Goal: Find contact information: Find contact information

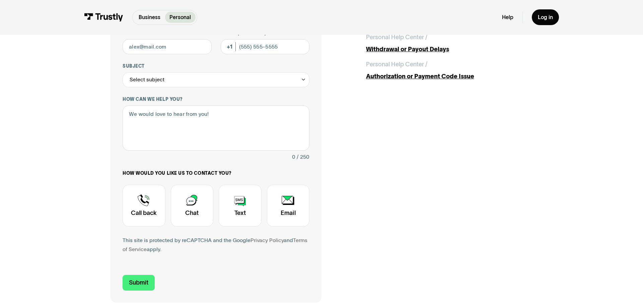
scroll to position [106, 0]
click at [146, 203] on div "Contact Trustly Support" at bounding box center [144, 206] width 43 height 42
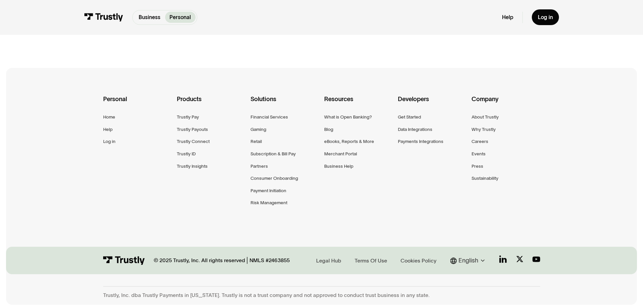
scroll to position [219, 0]
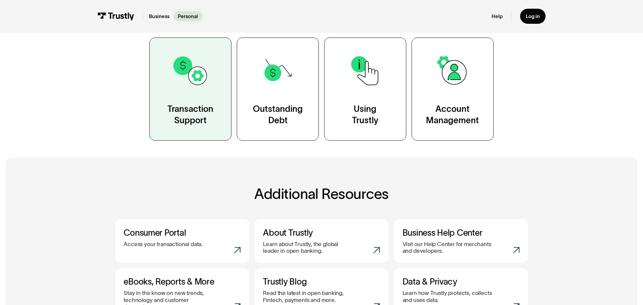
scroll to position [70, 0]
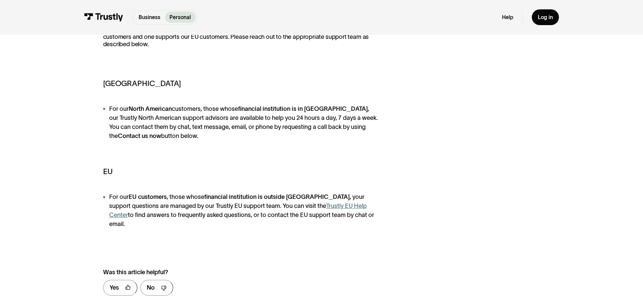
scroll to position [435, 0]
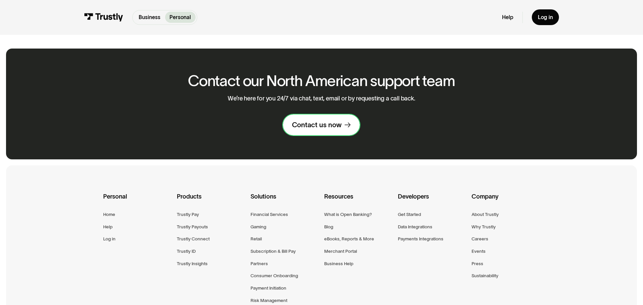
click at [331, 121] on div "Contact us now" at bounding box center [317, 125] width 50 height 9
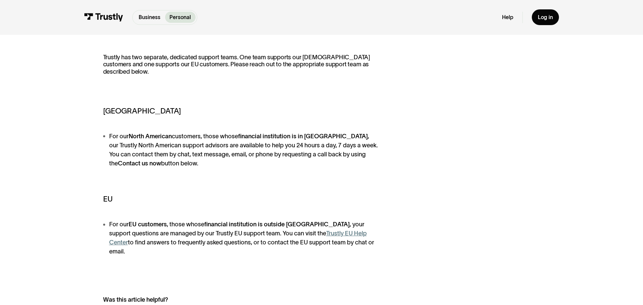
scroll to position [9, 0]
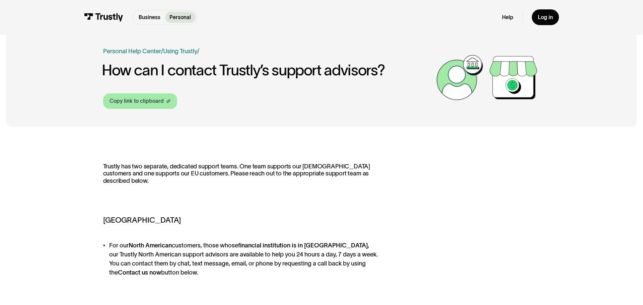
click at [125, 100] on div "Copy link to clipboard" at bounding box center [137, 101] width 54 height 8
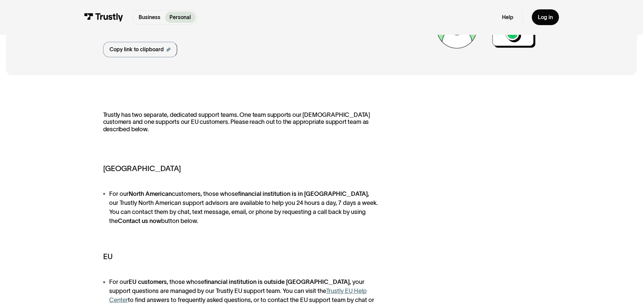
scroll to position [54, 0]
